Goal: Check status: Check status

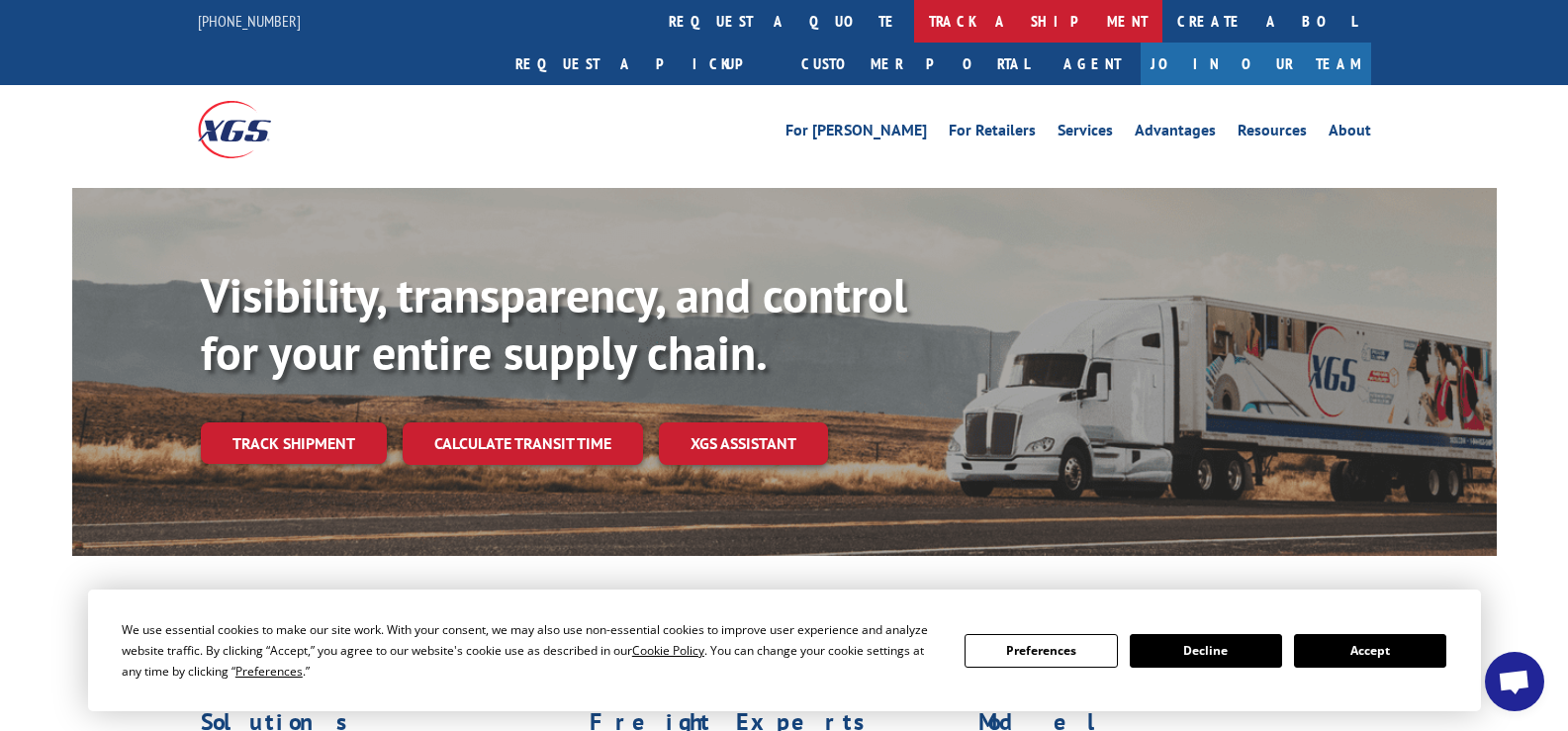
click at [914, 22] on link "track a shipment" at bounding box center [1038, 21] width 248 height 43
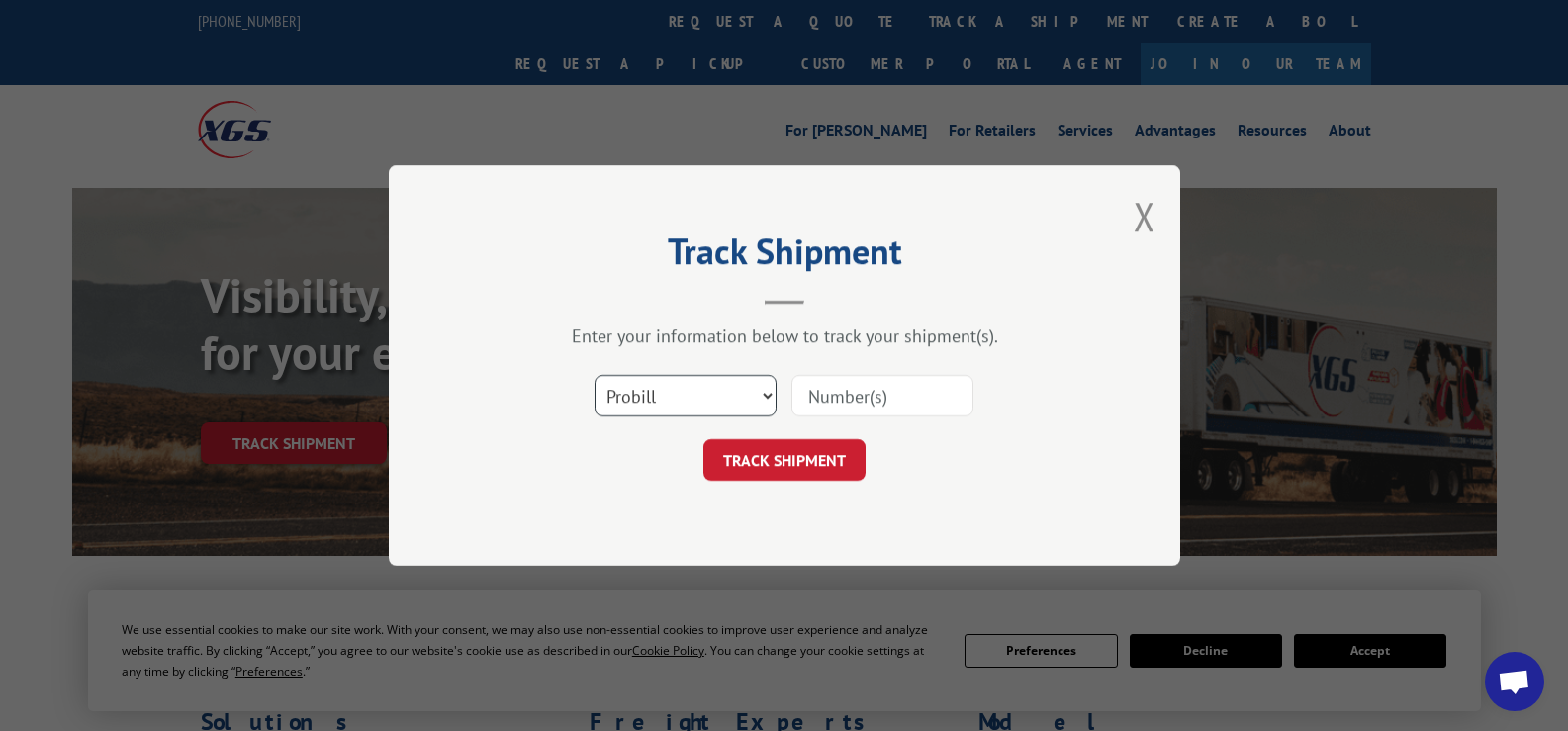
click at [761, 390] on select "Select category... Probill BOL PO" at bounding box center [685, 395] width 182 height 42
click at [594, 374] on select "Select category... Probill BOL PO" at bounding box center [685, 395] width 182 height 42
click at [821, 385] on input at bounding box center [882, 395] width 182 height 42
type input "3865336"
click at [763, 439] on button "TRACK SHIPMENT" at bounding box center [784, 460] width 162 height 42
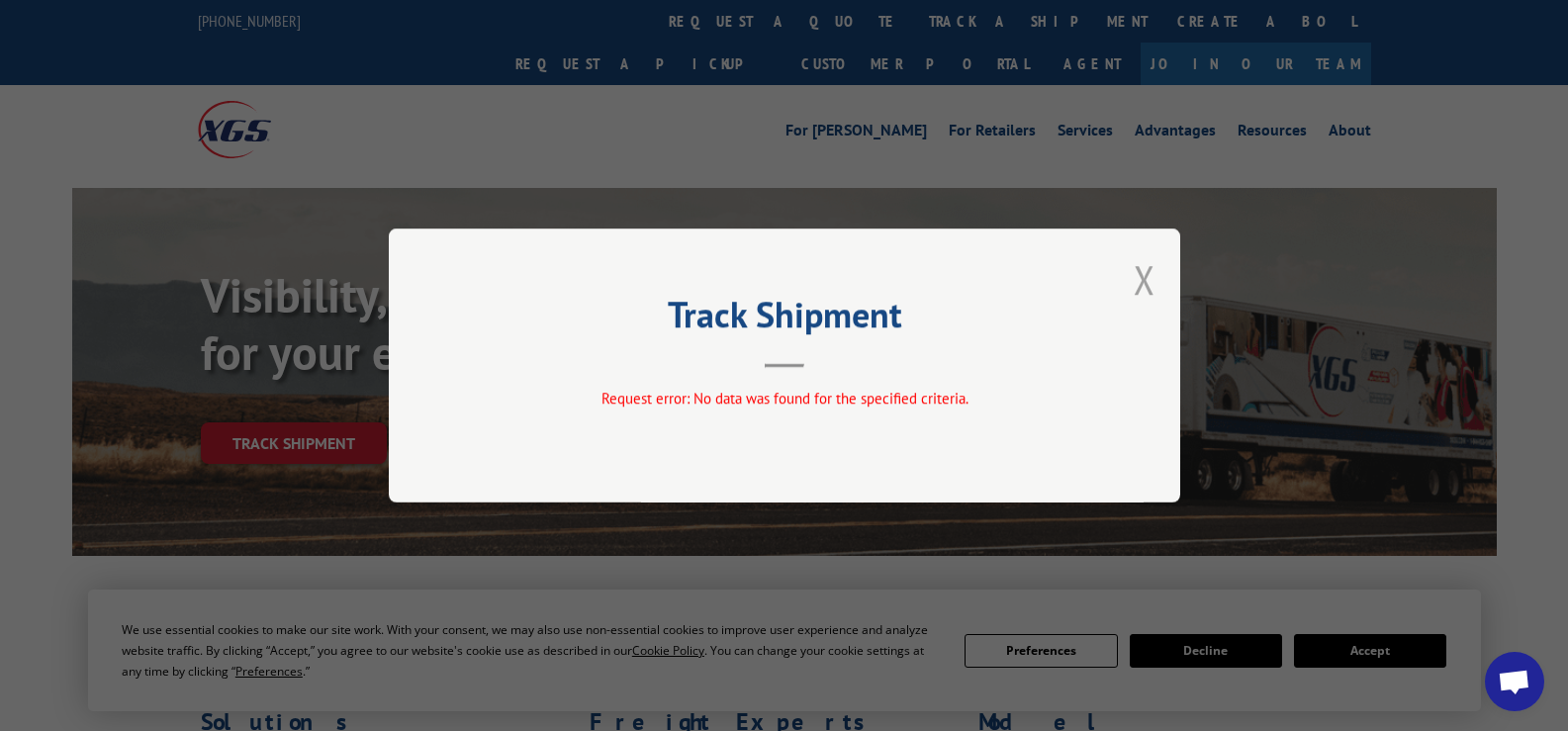
click at [1145, 285] on button "Close modal" at bounding box center [1145, 279] width 22 height 53
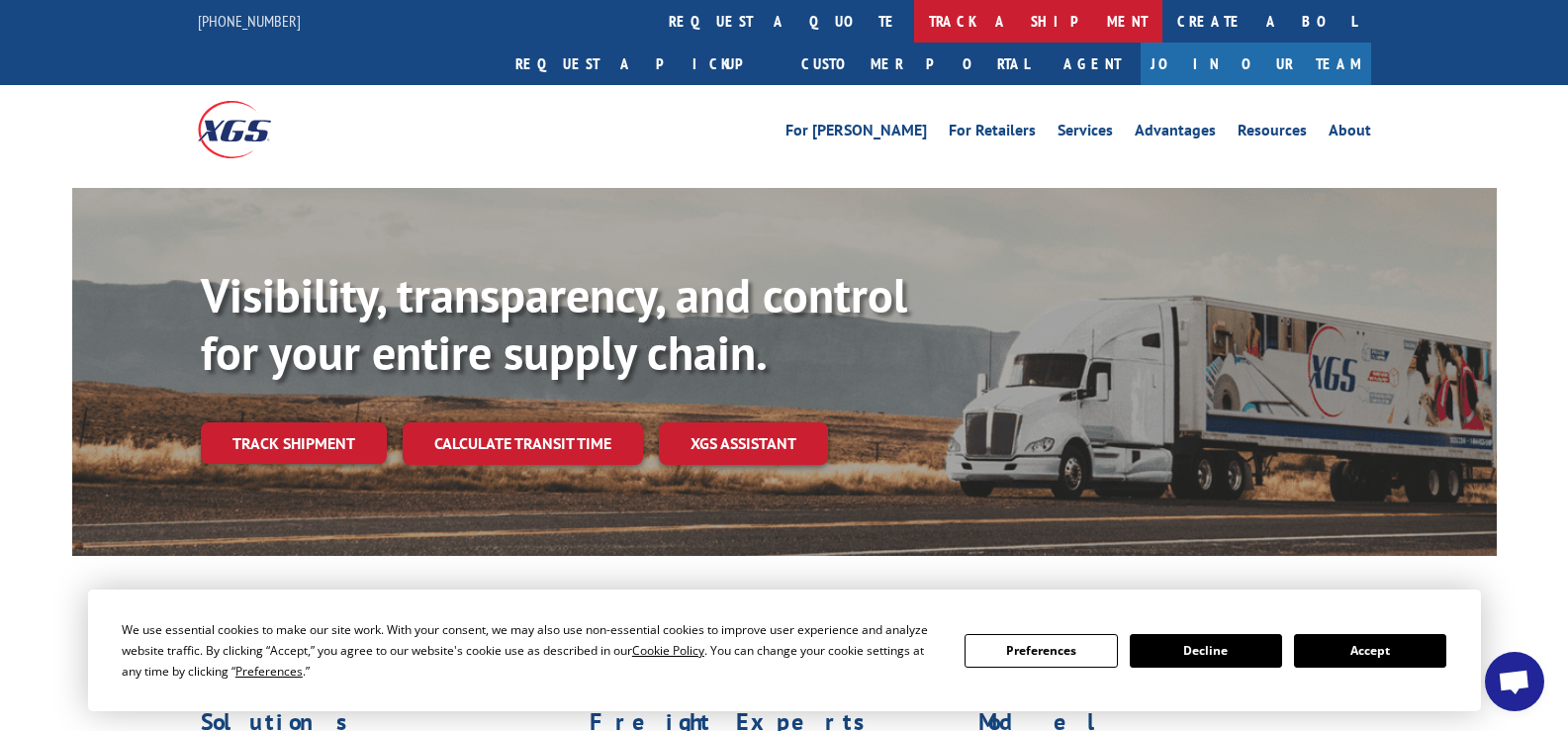
click at [914, 20] on link "track a shipment" at bounding box center [1038, 21] width 248 height 43
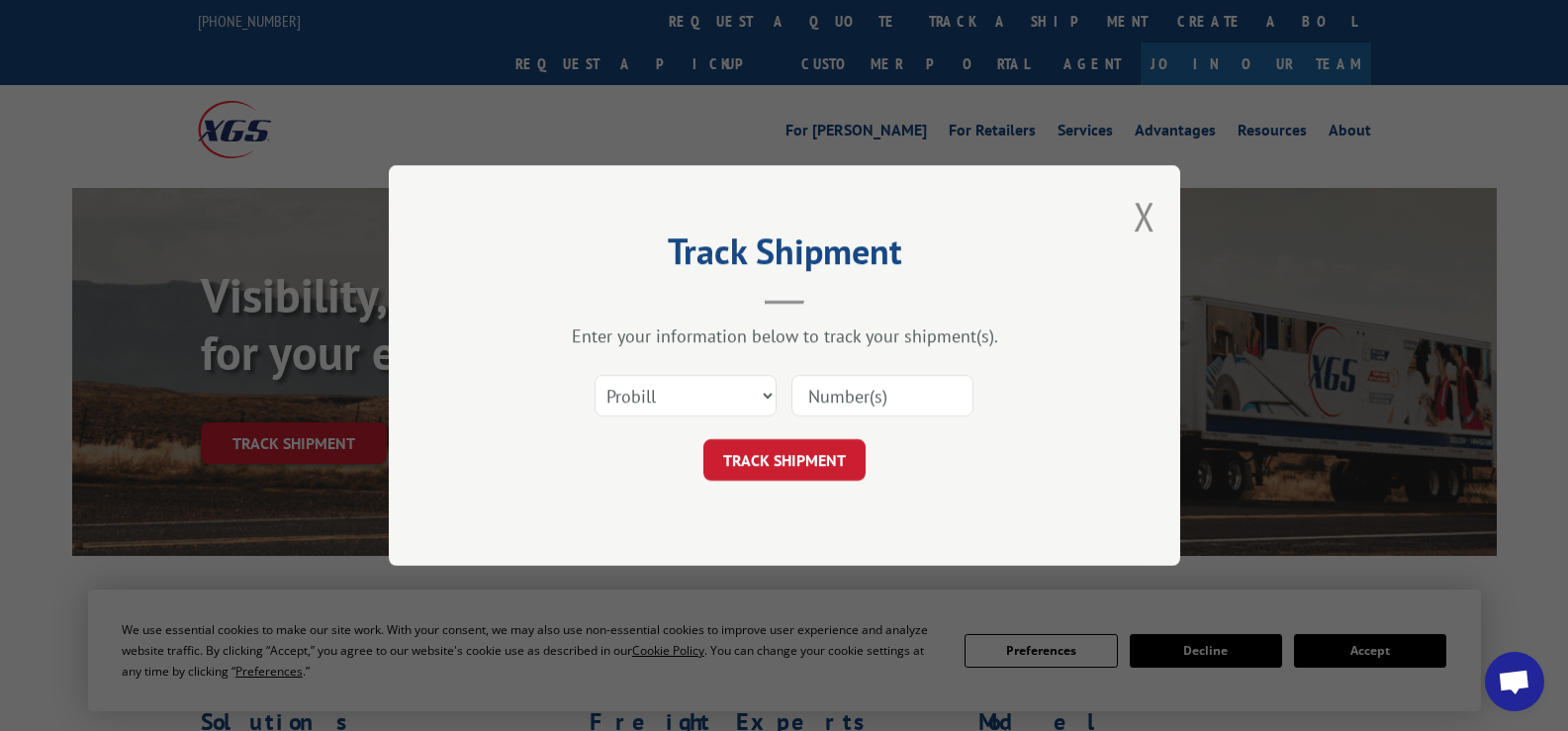
click at [838, 397] on input at bounding box center [882, 395] width 182 height 42
drag, startPoint x: 920, startPoint y: 386, endPoint x: 466, endPoint y: 293, distance: 463.4
click at [466, 293] on div "Track Shipment Enter your information below to track your shipment(s). Select c…" at bounding box center [784, 365] width 792 height 400
type input "2865336"
click at [808, 460] on button "TRACK SHIPMENT" at bounding box center [784, 460] width 162 height 42
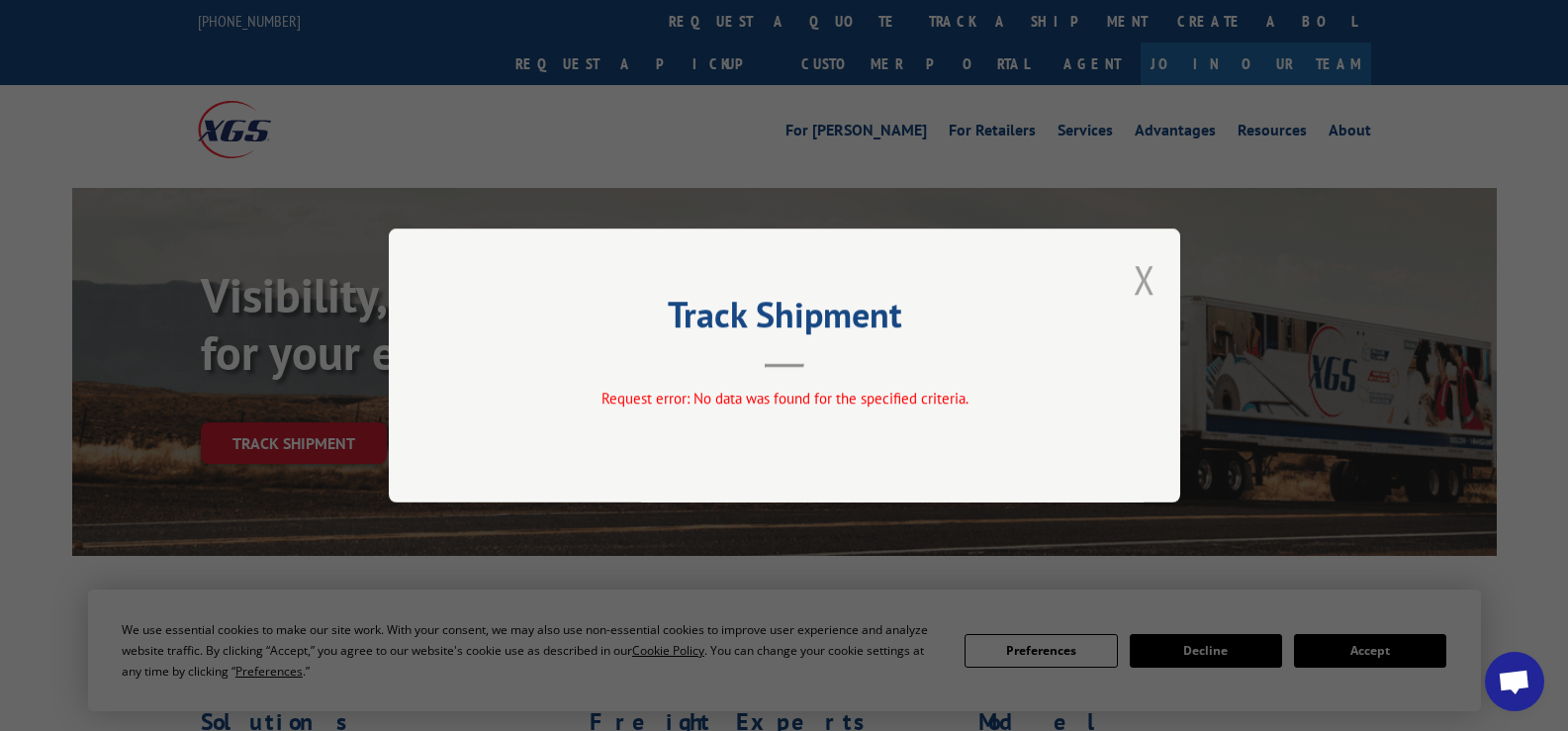
click at [1135, 280] on button "Close modal" at bounding box center [1145, 279] width 22 height 53
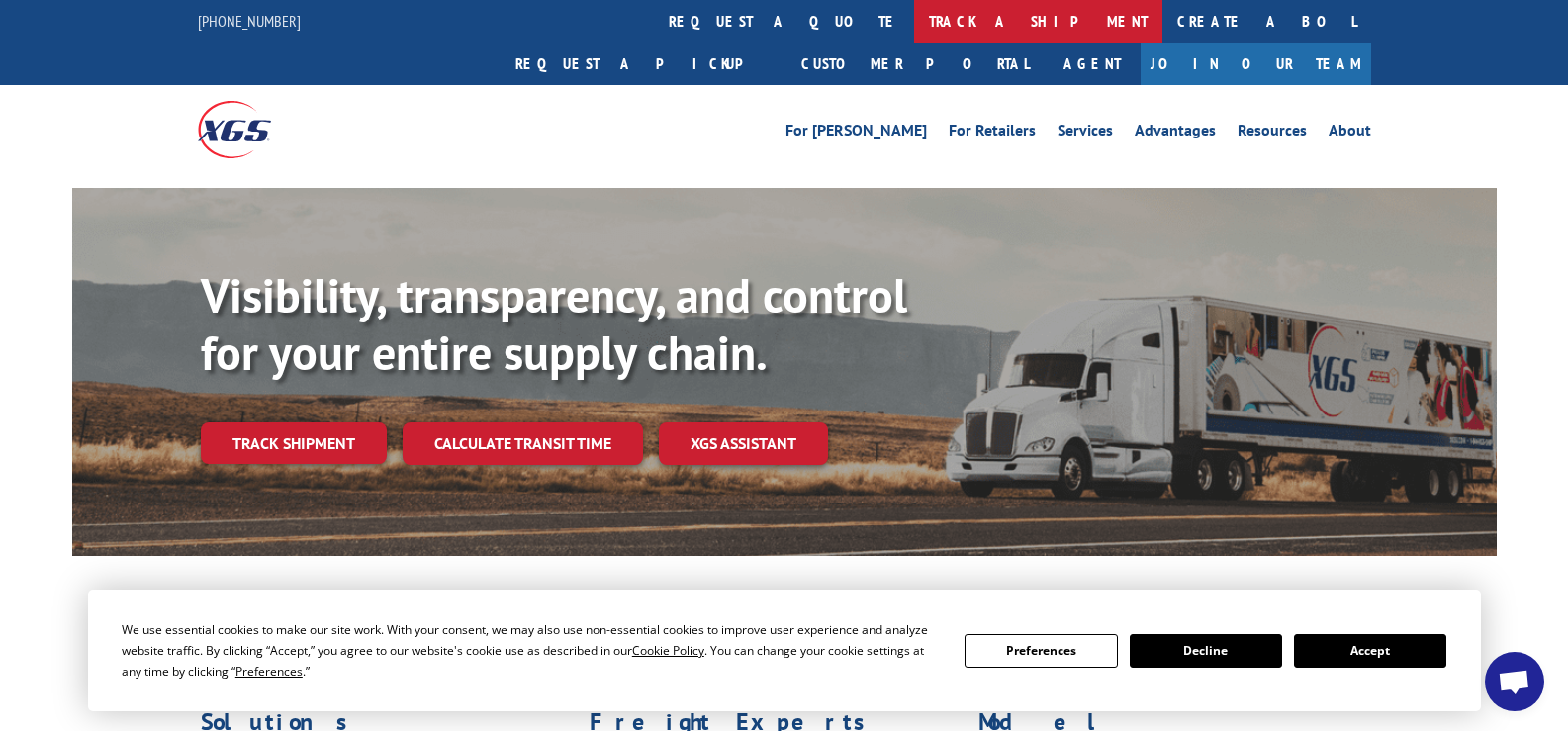
click at [914, 20] on link "track a shipment" at bounding box center [1038, 21] width 248 height 43
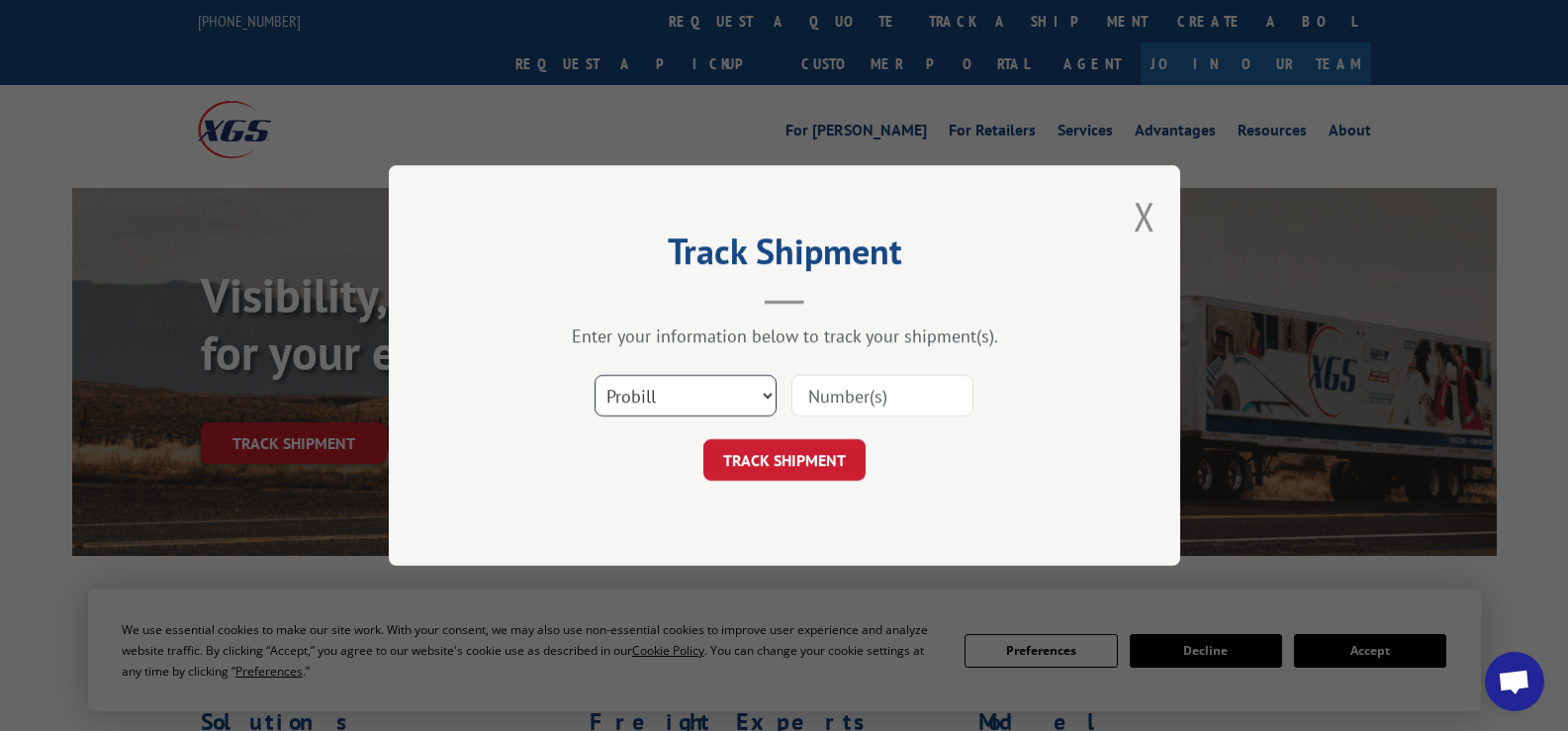
click at [771, 388] on select "Select category... Probill BOL PO" at bounding box center [685, 395] width 182 height 42
select select "bol"
click at [594, 374] on select "Select category... Probill BOL PO" at bounding box center [685, 395] width 182 height 42
click at [848, 409] on input at bounding box center [882, 395] width 182 height 42
paste input "2865336"
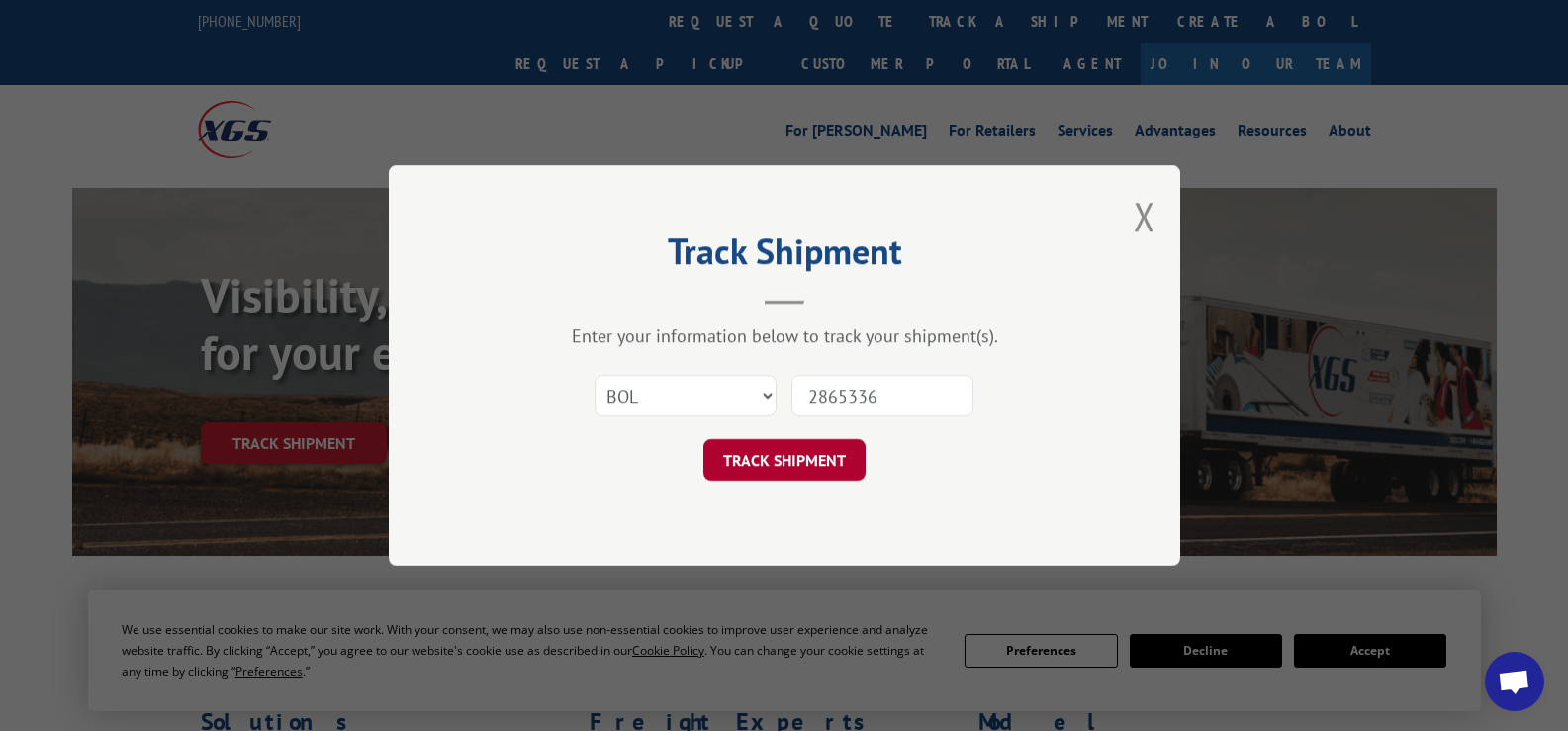
type input "2865336"
click at [828, 466] on button "TRACK SHIPMENT" at bounding box center [784, 460] width 162 height 42
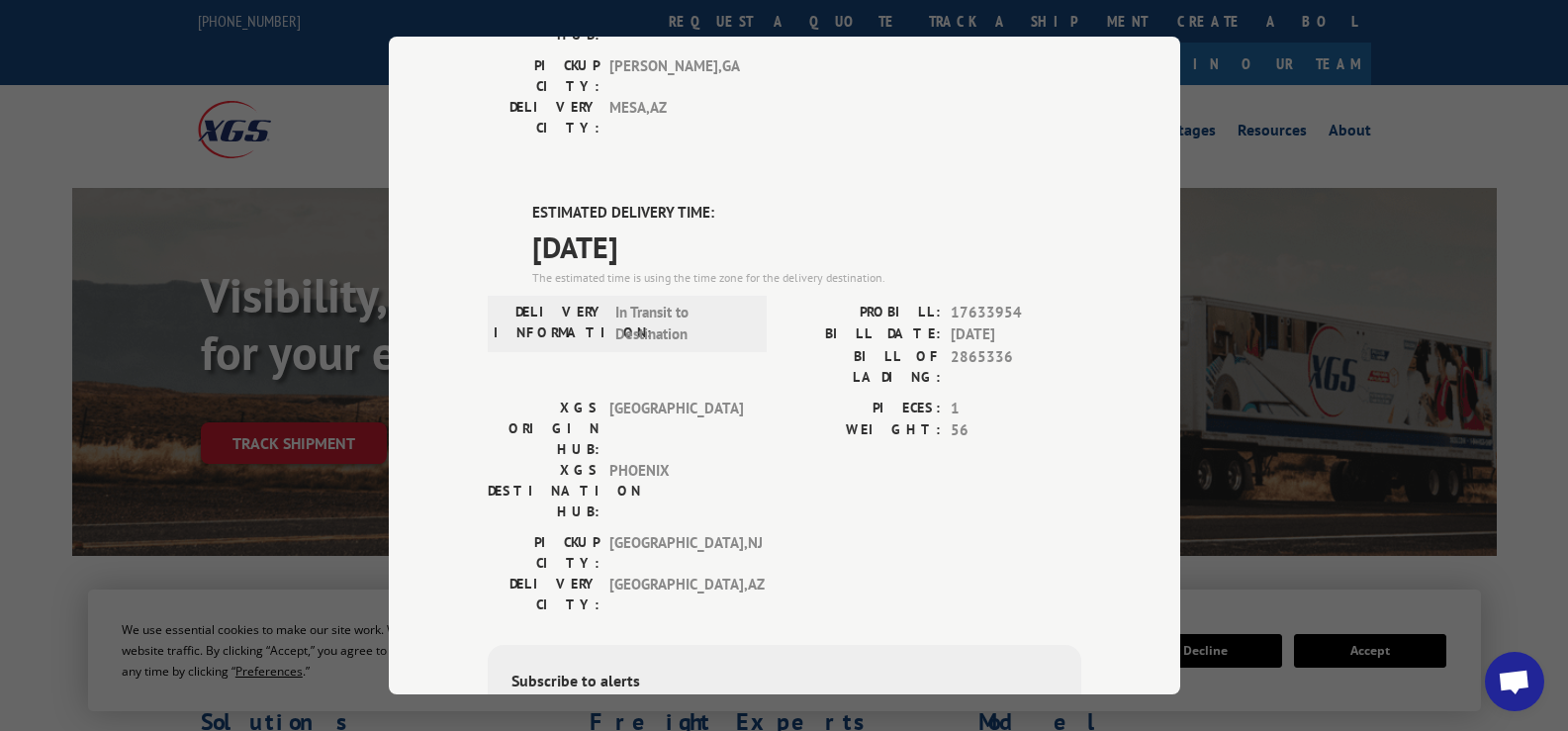
scroll to position [395, 0]
